Goal: Browse casually: Explore the website without a specific task or goal

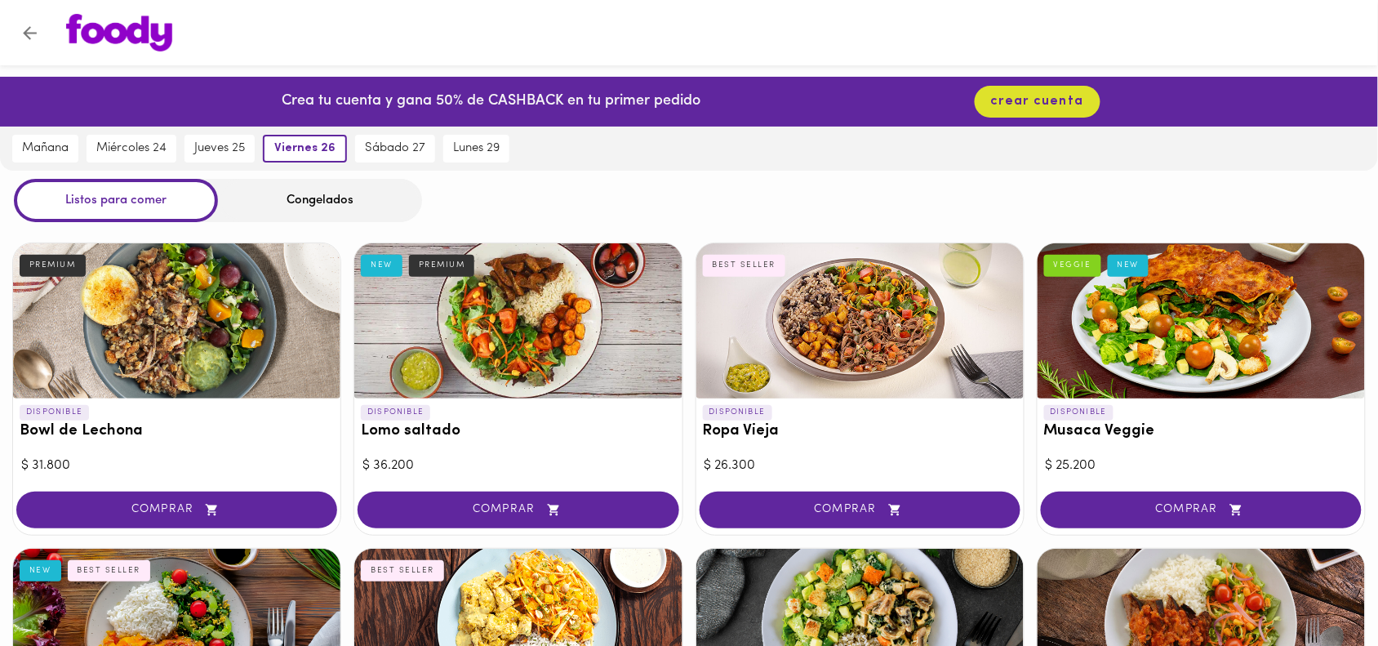
click at [255, 202] on div "Congelados" at bounding box center [320, 200] width 204 height 43
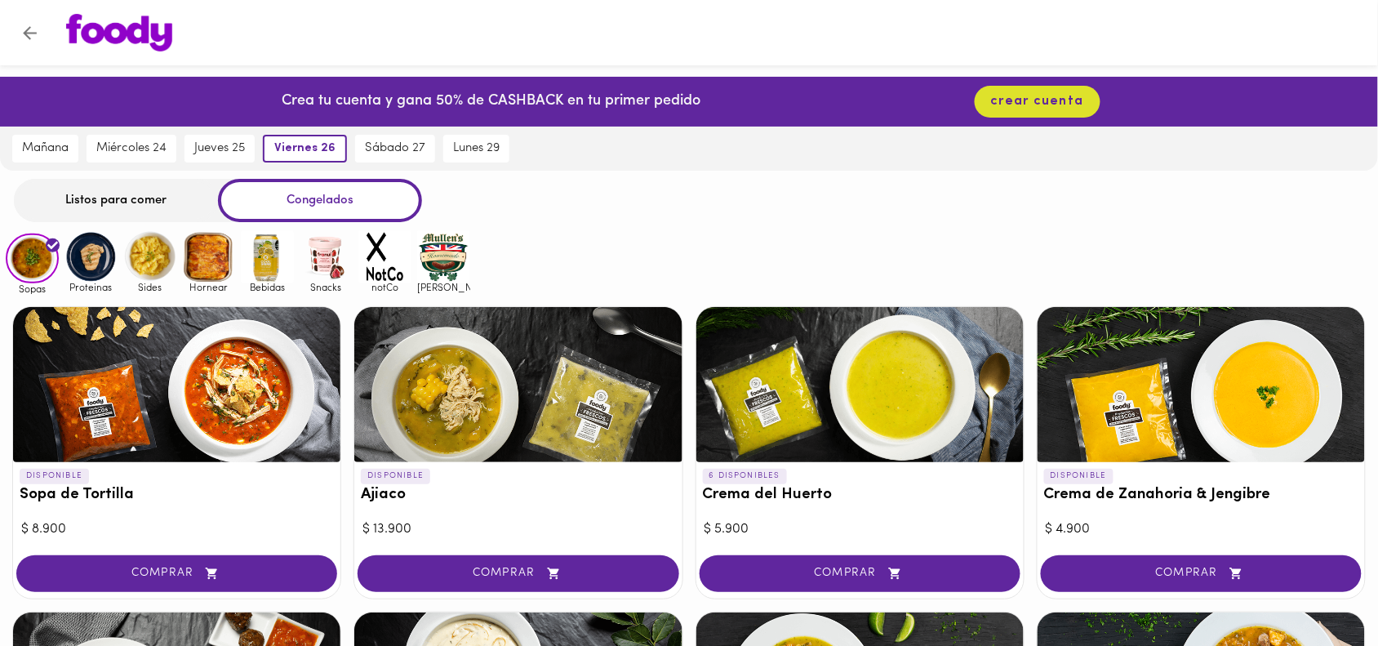
click at [435, 253] on img at bounding box center [443, 256] width 53 height 53
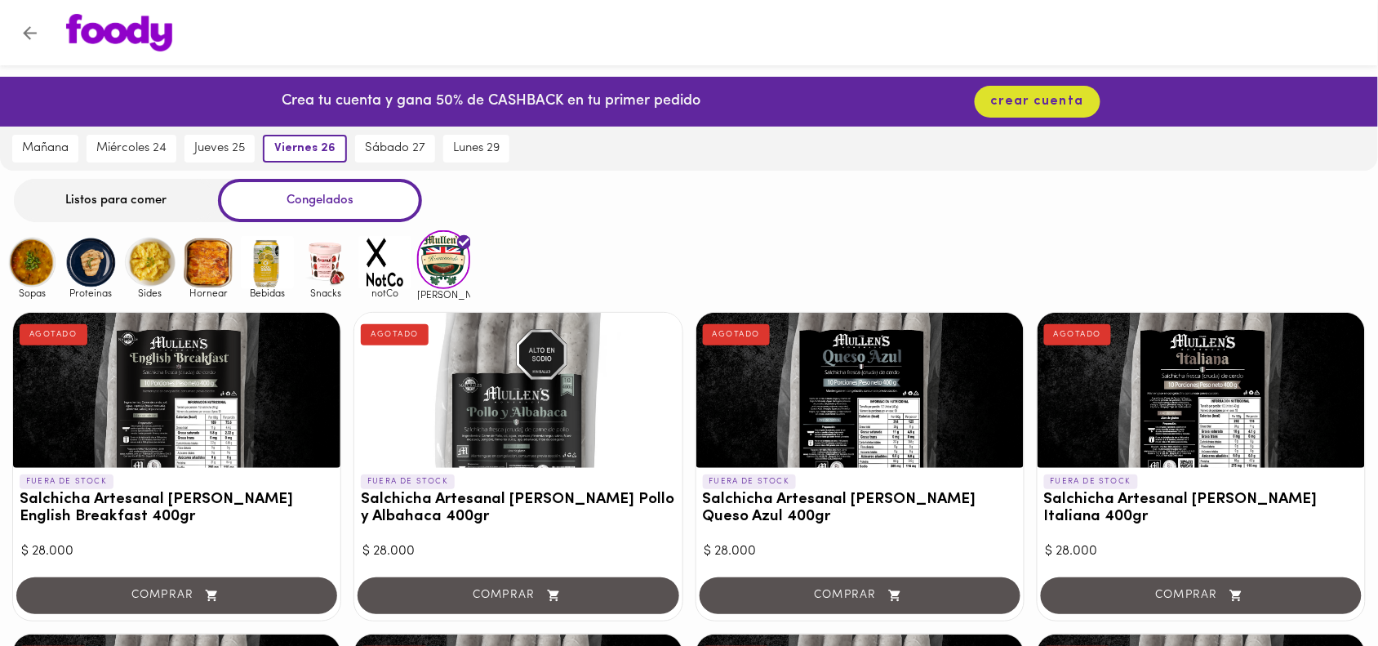
click at [377, 250] on img at bounding box center [384, 262] width 53 height 53
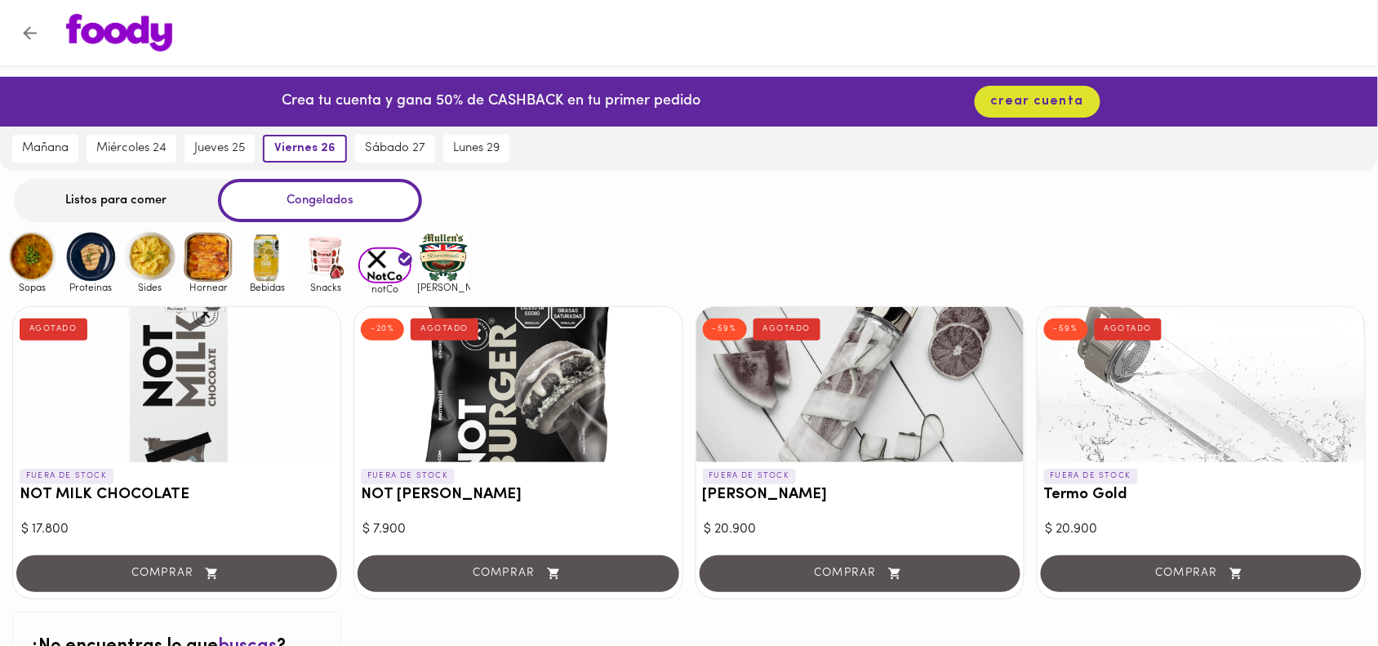
click at [331, 255] on img at bounding box center [326, 256] width 53 height 53
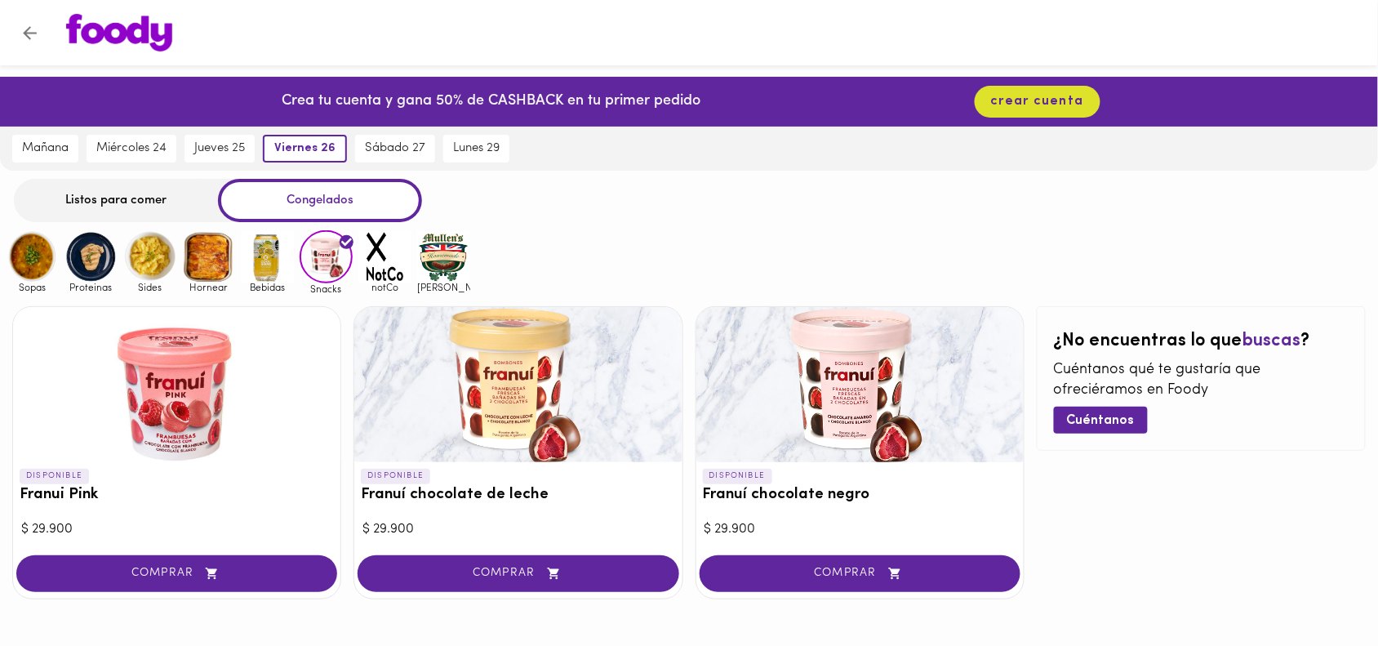
click at [247, 268] on img at bounding box center [267, 256] width 53 height 53
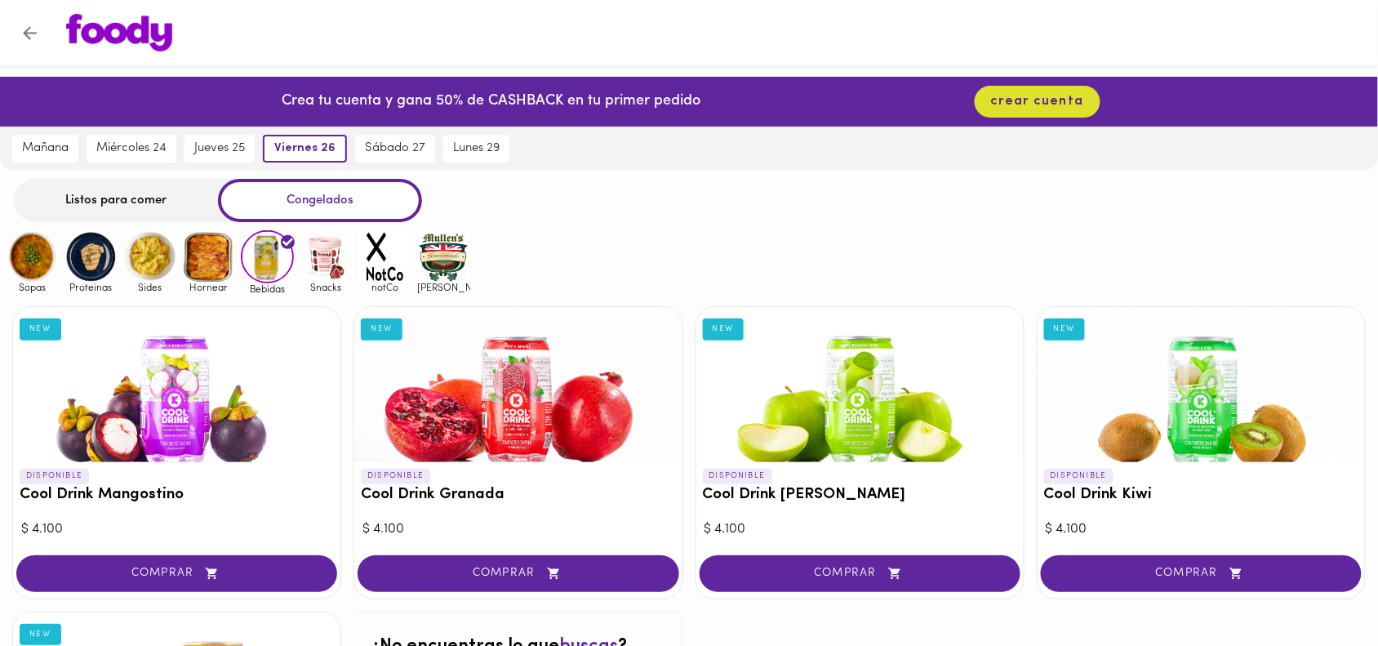
click at [318, 254] on img at bounding box center [326, 256] width 53 height 53
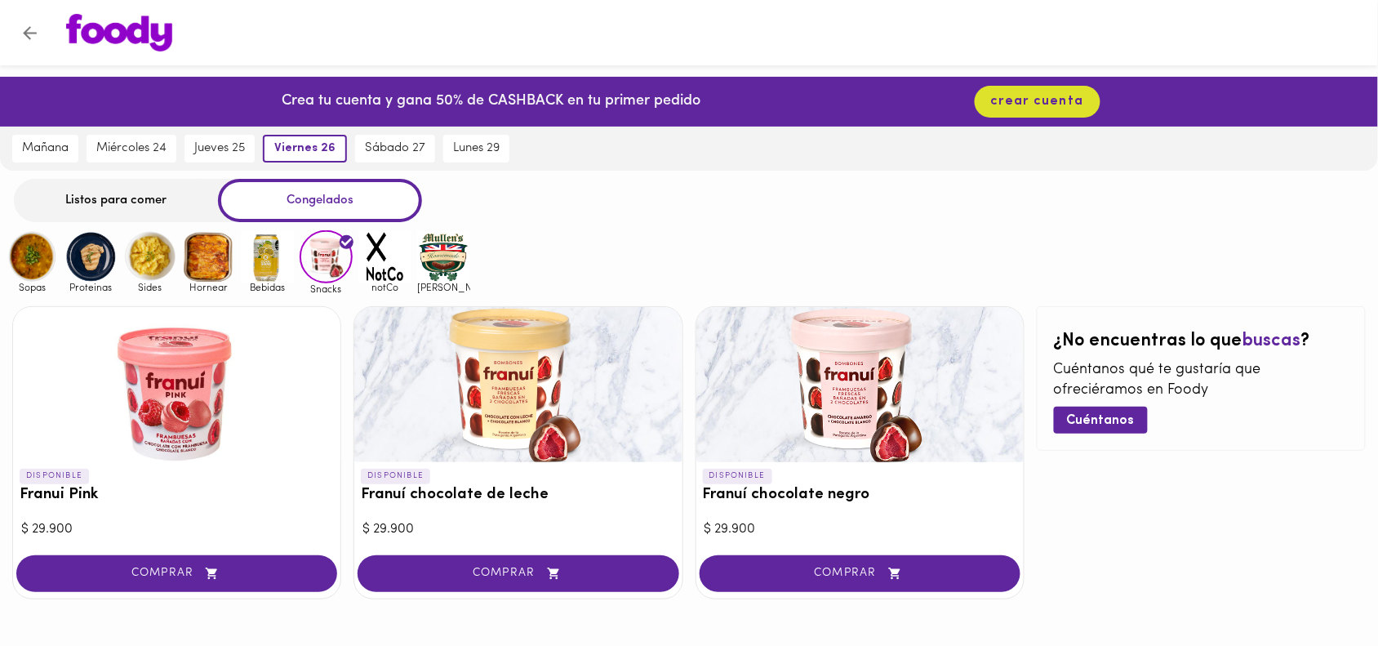
click at [445, 261] on img at bounding box center [443, 256] width 53 height 53
